Goal: Find specific page/section: Find specific page/section

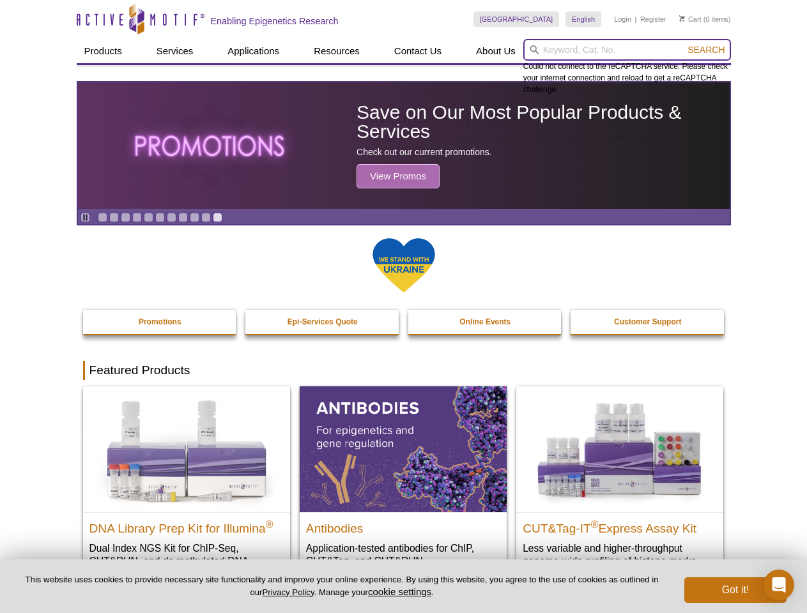
click at [627, 50] on input "search" at bounding box center [627, 50] width 208 height 22
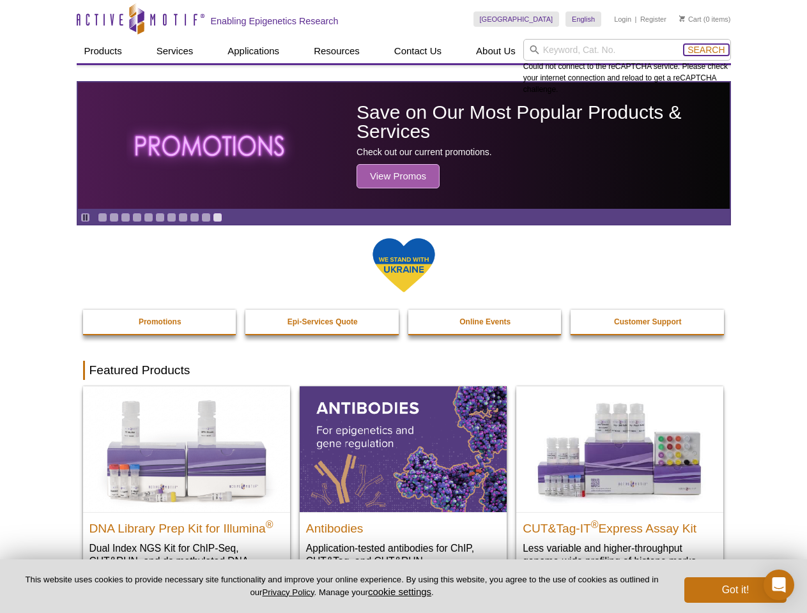
click at [706, 50] on span "Search" at bounding box center [706, 50] width 37 height 10
click at [85, 217] on icon "Pause" at bounding box center [85, 217] width 8 height 8
click at [102, 217] on link "Go to slide 1" at bounding box center [103, 218] width 10 height 10
click at [114, 217] on link "Go to slide 2" at bounding box center [114, 218] width 10 height 10
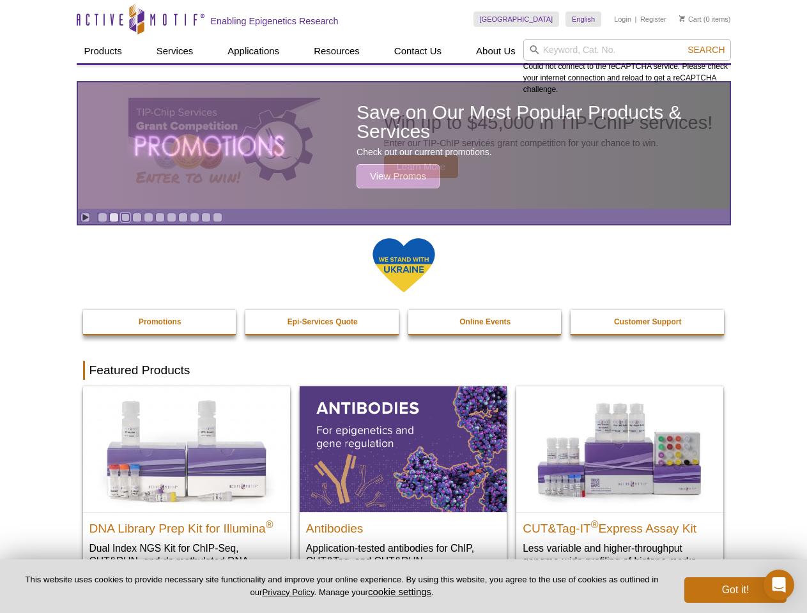
click at [125, 217] on link "Go to slide 3" at bounding box center [126, 218] width 10 height 10
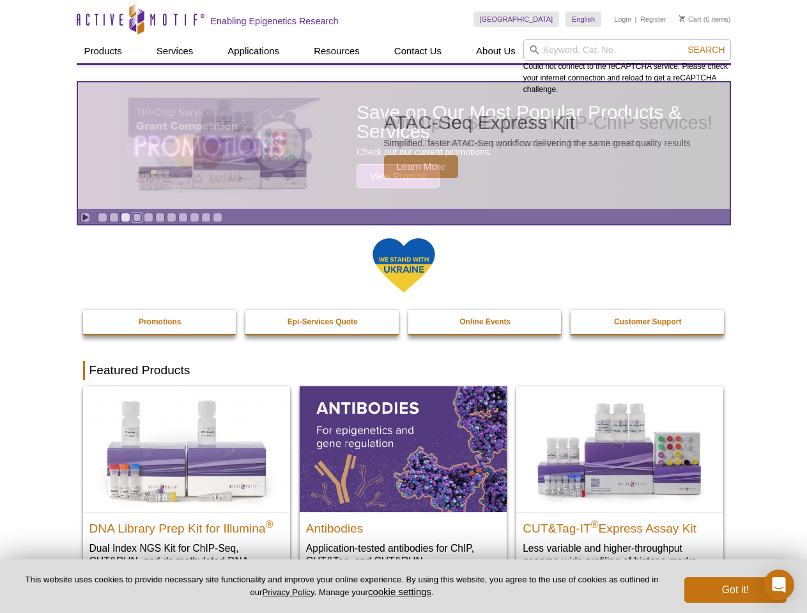
click at [137, 217] on link "Go to slide 4" at bounding box center [137, 218] width 10 height 10
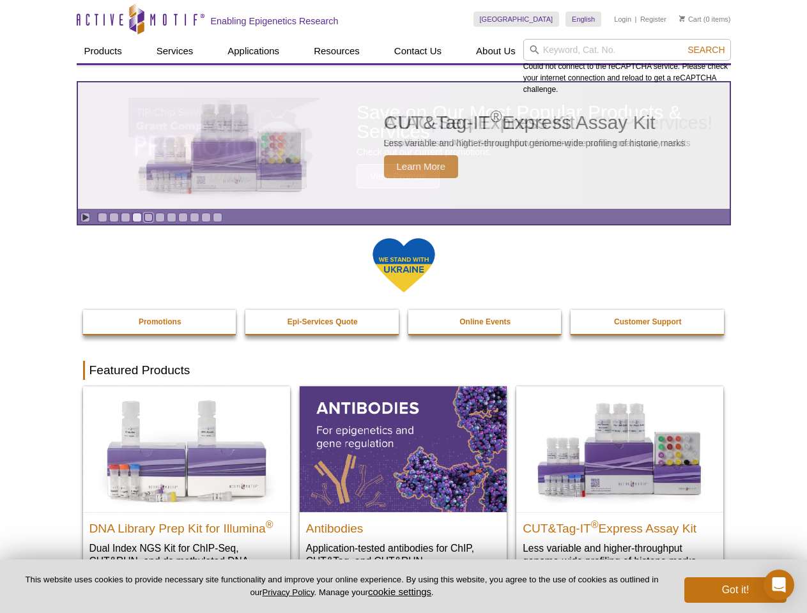
click at [148, 217] on link "Go to slide 5" at bounding box center [149, 218] width 10 height 10
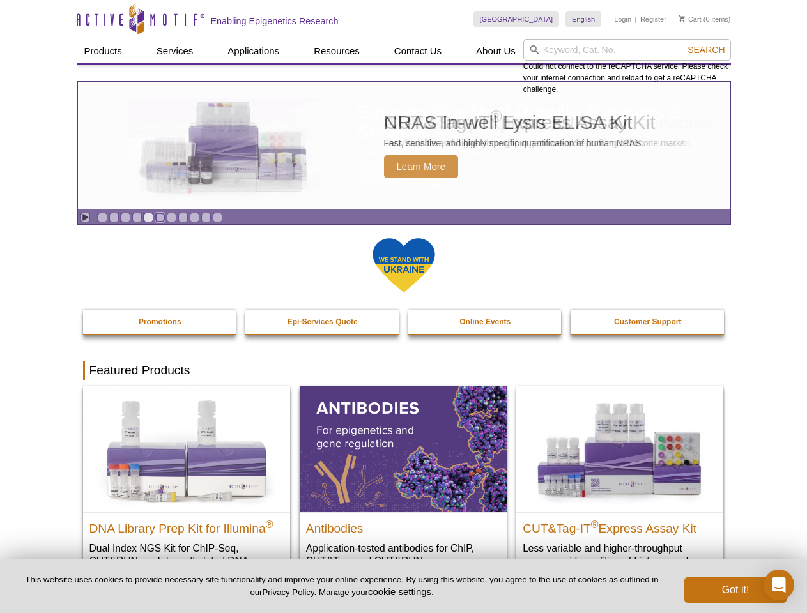
click at [160, 217] on link "Go to slide 6" at bounding box center [160, 218] width 10 height 10
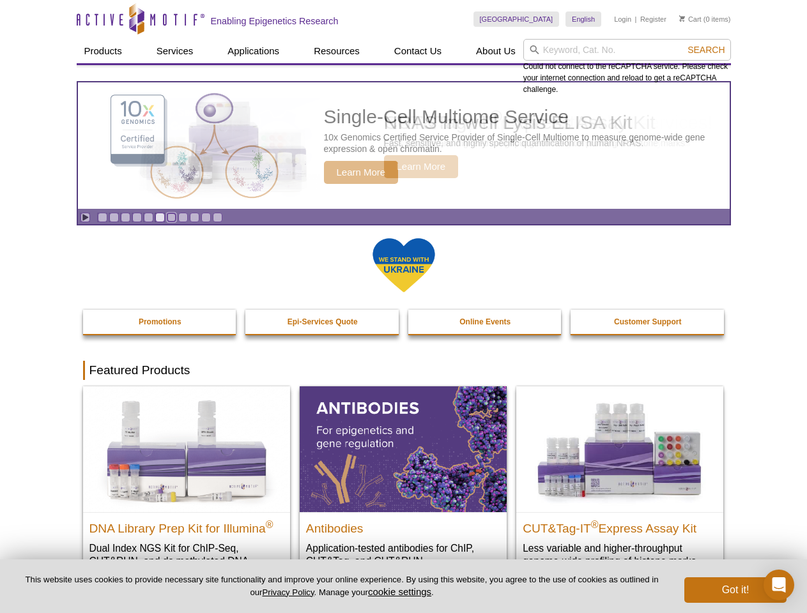
click at [171, 217] on link "Go to slide 7" at bounding box center [172, 218] width 10 height 10
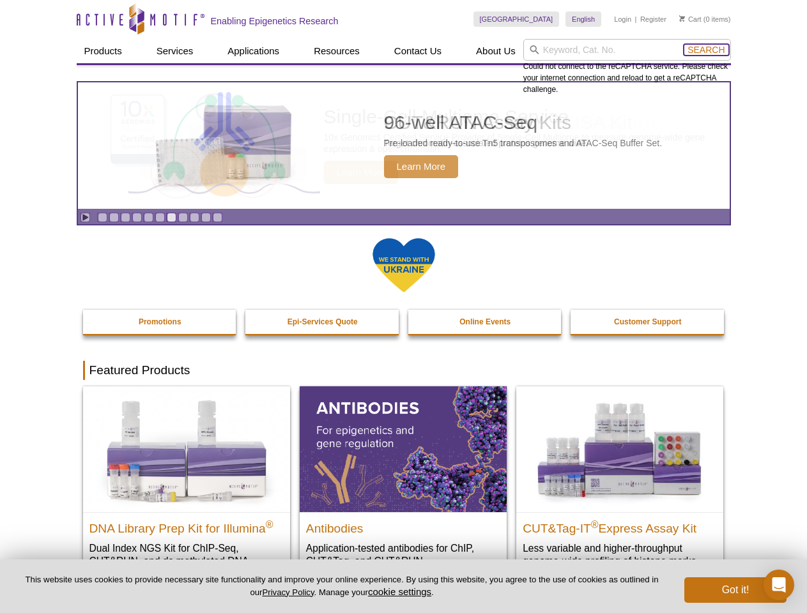
click at [706, 50] on span "Search" at bounding box center [706, 50] width 37 height 10
